Goal: Find specific page/section: Find specific page/section

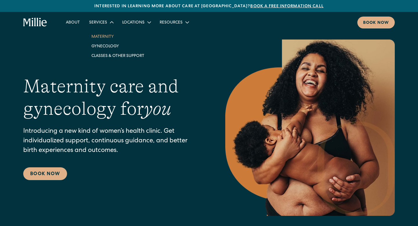
click at [101, 36] on link "Maternity" at bounding box center [118, 37] width 62 height 10
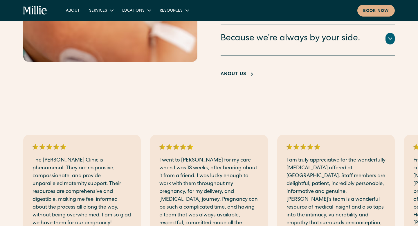
scroll to position [1224, 0]
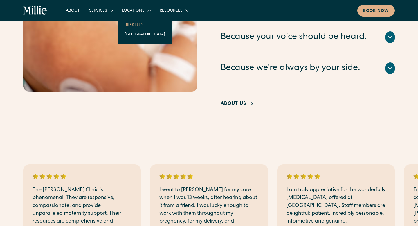
click at [136, 24] on link "Berkeley" at bounding box center [145, 25] width 50 height 10
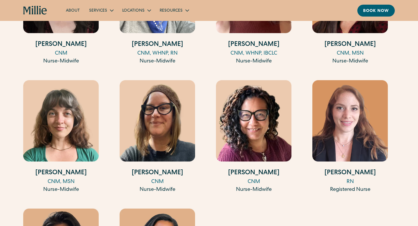
scroll to position [825, 0]
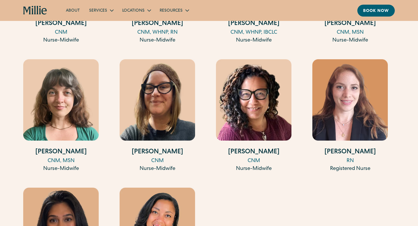
click at [370, 97] on img at bounding box center [349, 99] width 75 height 81
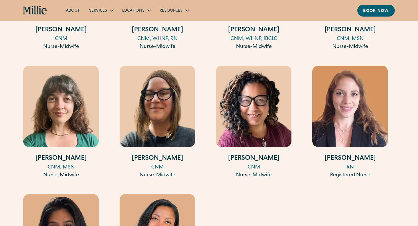
scroll to position [820, 0]
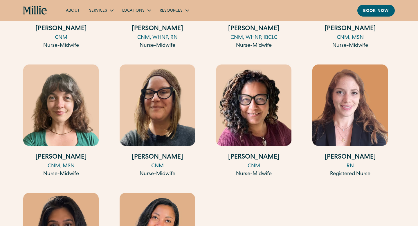
click at [346, 156] on h4 "[PERSON_NAME]" at bounding box center [349, 158] width 75 height 10
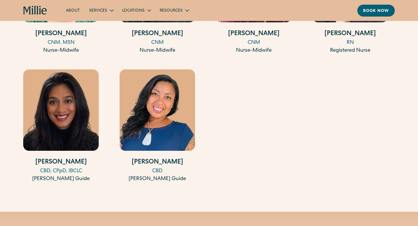
scroll to position [945, 0]
